Goal: Check status: Check status

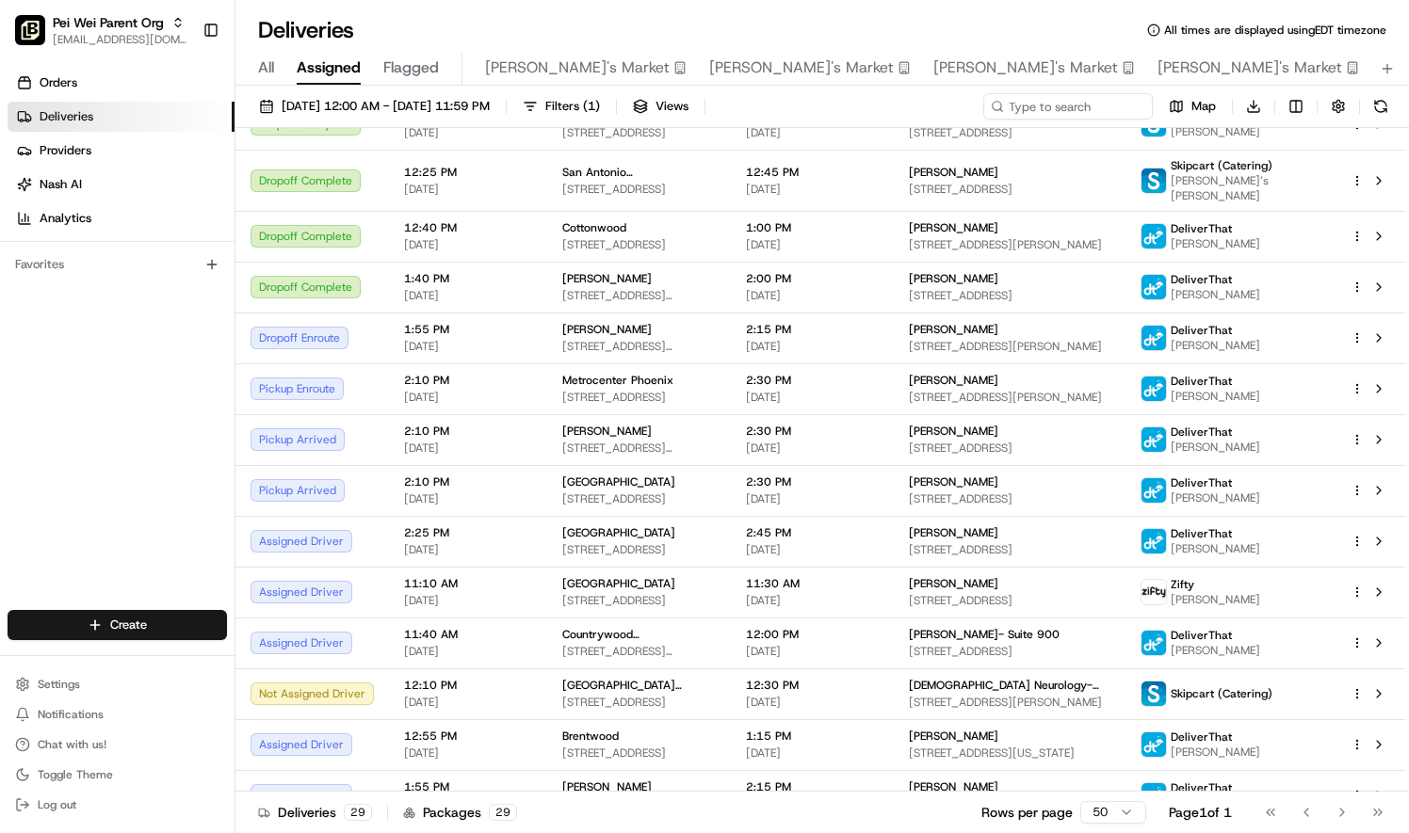
scroll to position [586, 0]
click at [1356, 529] on html "[PERSON_NAME] Parent Org [EMAIL_ADDRESS][DOMAIN_NAME] Toggle Sidebar Orders Del…" at bounding box center [704, 416] width 1409 height 833
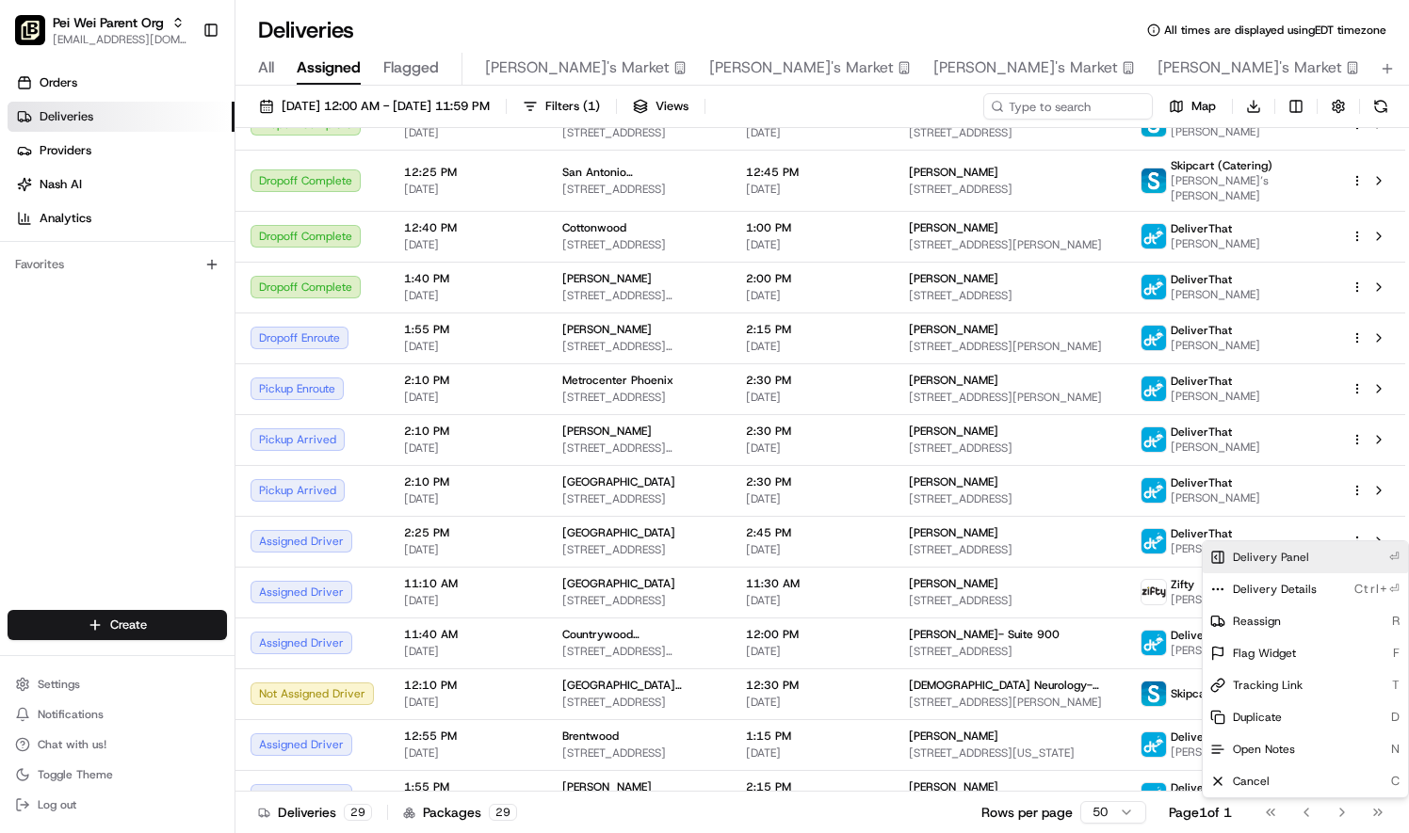
click at [1254, 542] on div "Delivery Panel ⏎" at bounding box center [1305, 558] width 205 height 32
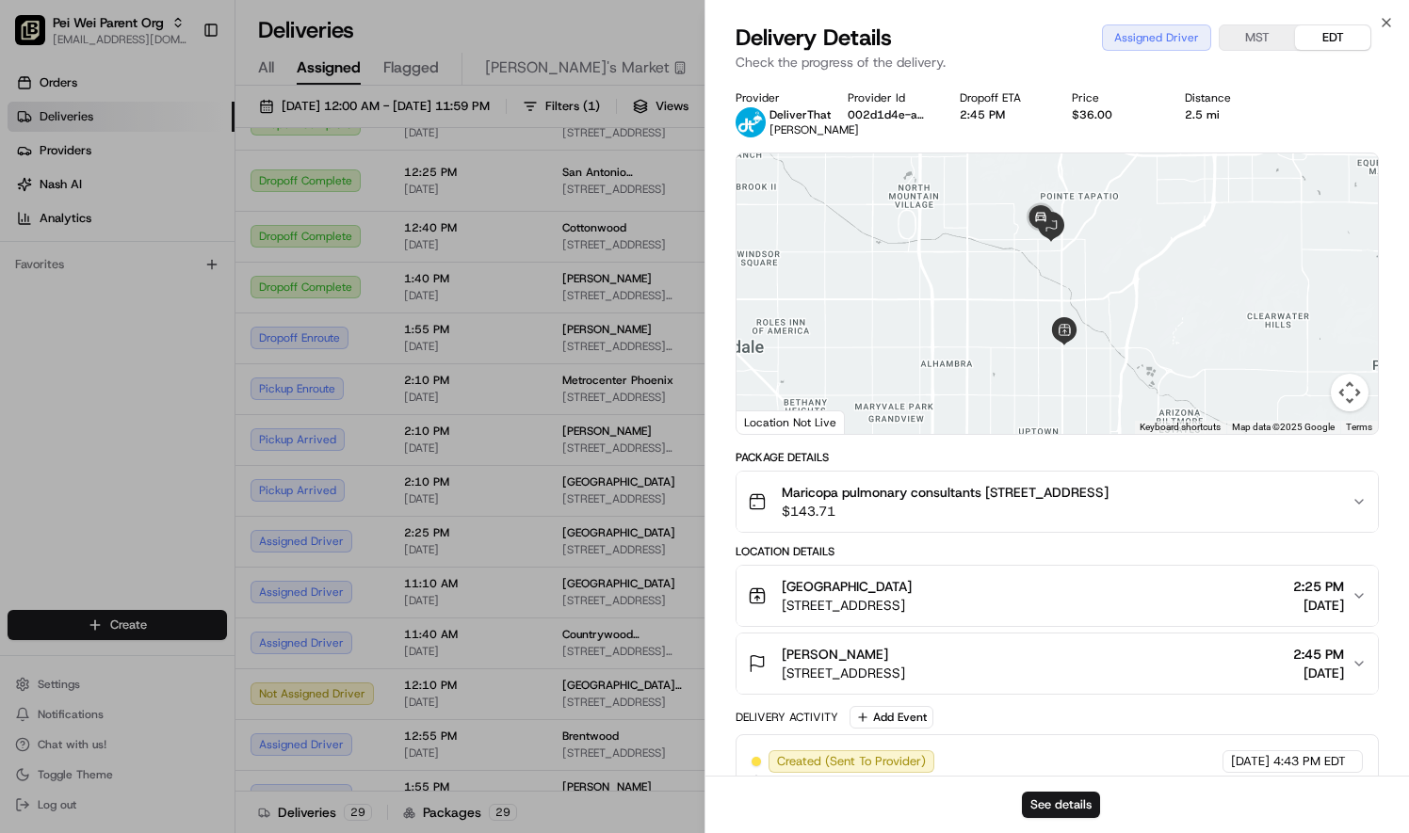
click at [547, 711] on div at bounding box center [704, 416] width 1409 height 833
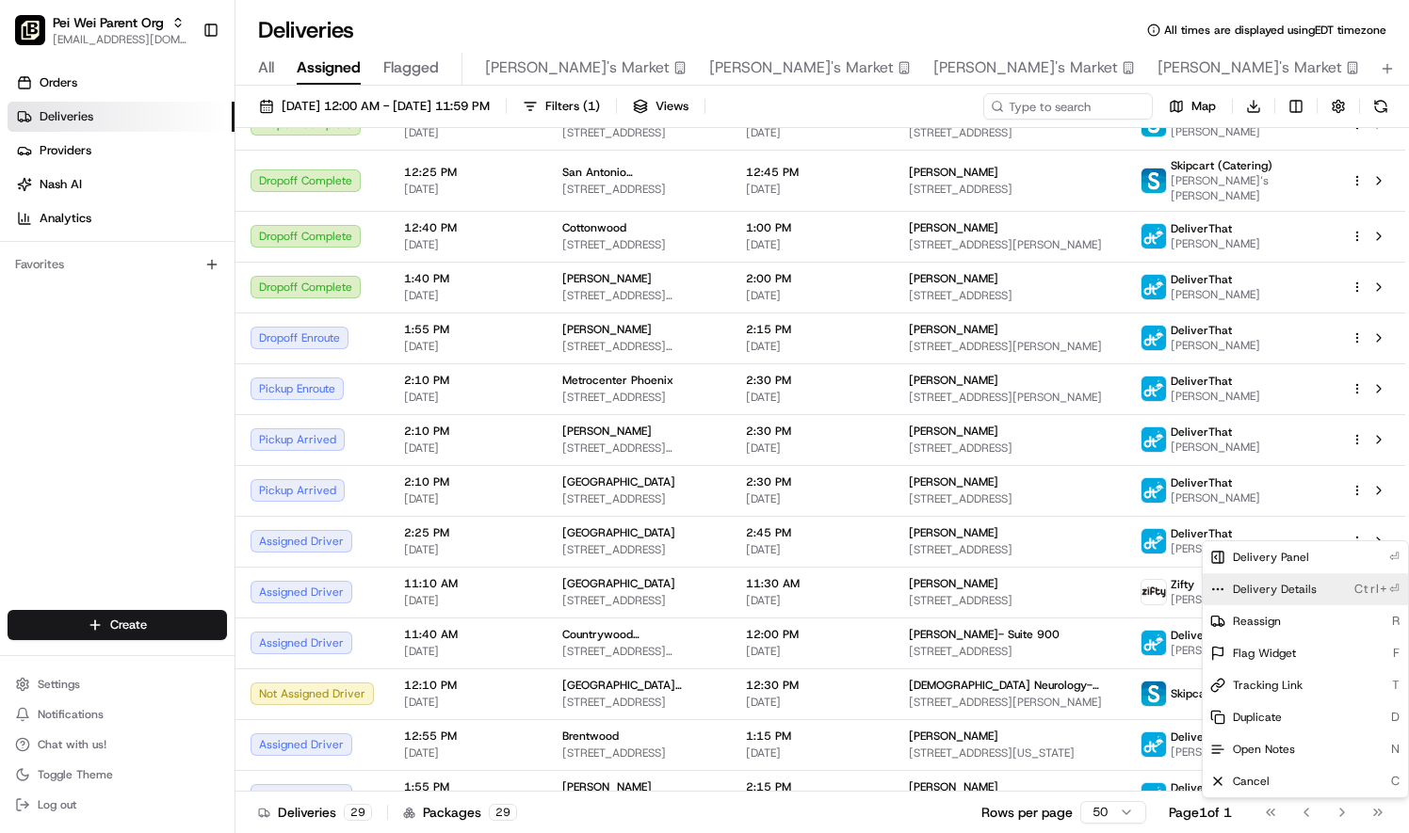
click at [1303, 584] on span "Delivery Details" at bounding box center [1275, 589] width 84 height 15
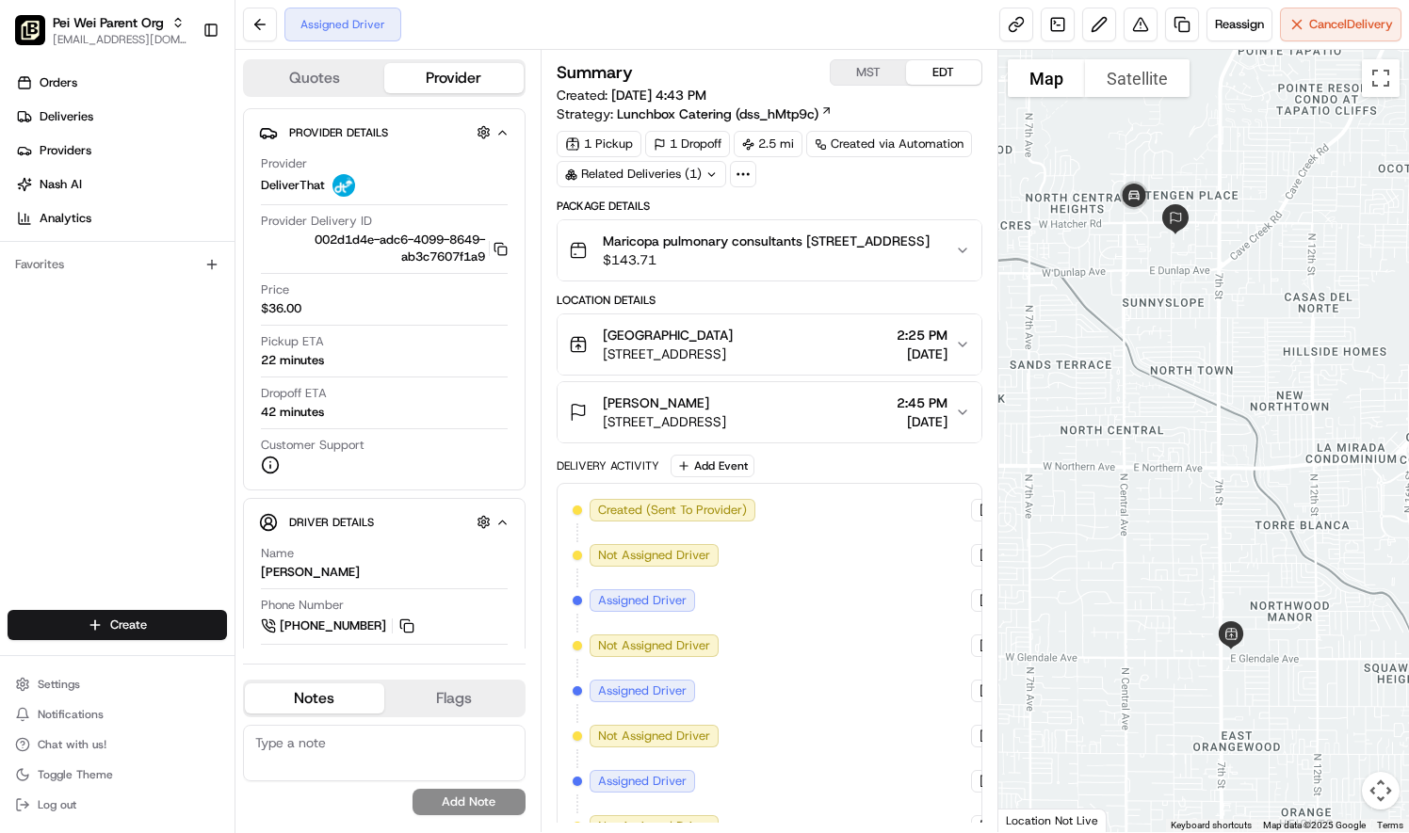
click at [949, 251] on div "Maricopa pulmonary consultants 9225 N 3rd Suite # 205, phoenix, AZ 85020 $143.71" at bounding box center [762, 251] width 386 height 38
